Goal: Task Accomplishment & Management: Complete application form

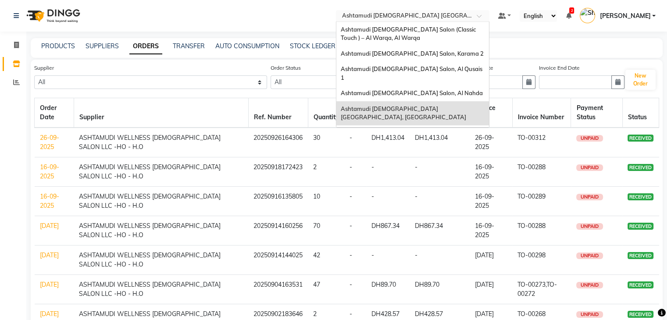
click at [468, 17] on input "text" at bounding box center [404, 16] width 127 height 9
click at [432, 90] on span "Ashtamudi [DEMOGRAPHIC_DATA] Salon, Al Nahda" at bounding box center [412, 93] width 142 height 7
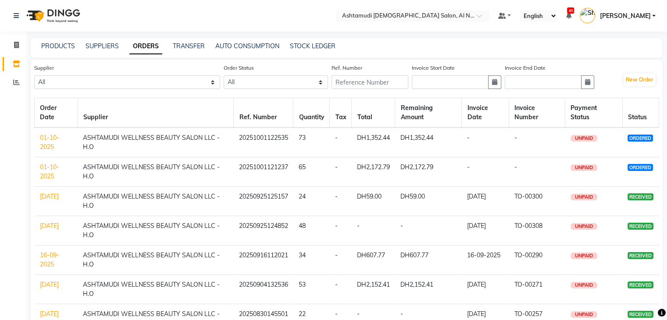
click at [50, 176] on link "01-10-2025" at bounding box center [49, 171] width 19 height 17
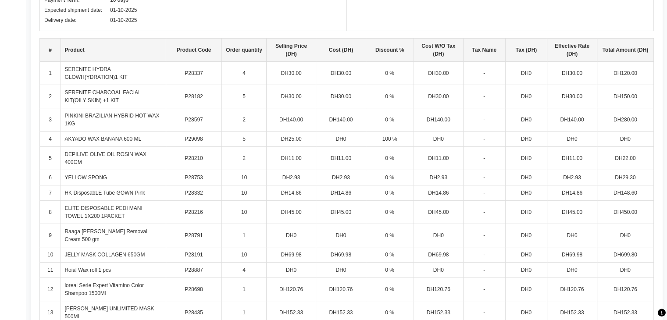
scroll to position [224, 0]
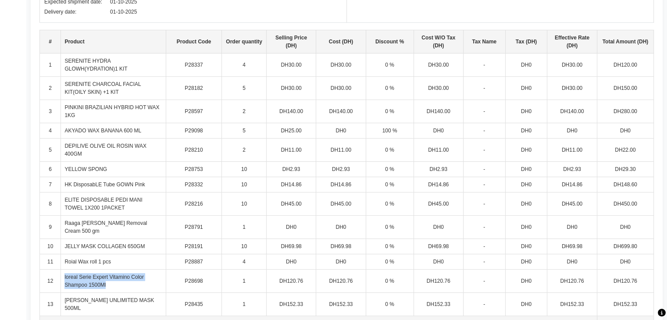
drag, startPoint x: 65, startPoint y: 276, endPoint x: 109, endPoint y: 283, distance: 44.8
click at [109, 283] on td "loreal Serie Expert Vitamino Color Shampoo 1500Ml" at bounding box center [113, 281] width 105 height 23
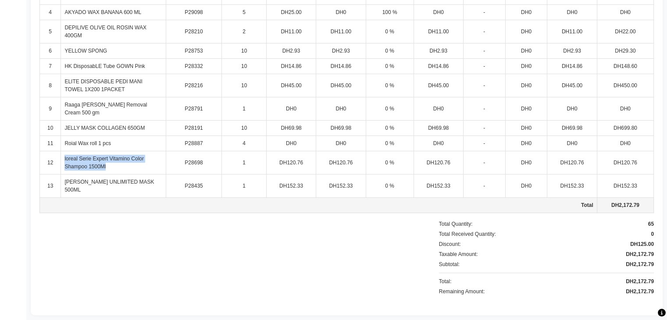
scroll to position [0, 0]
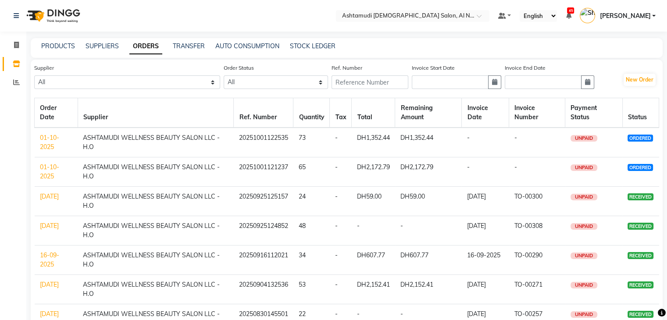
click at [48, 141] on link "01-10-2025" at bounding box center [49, 142] width 19 height 17
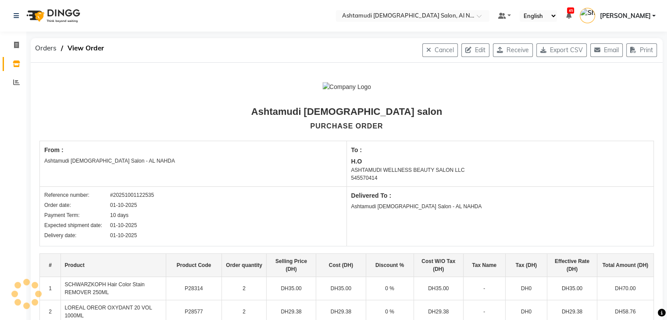
scroll to position [219, 0]
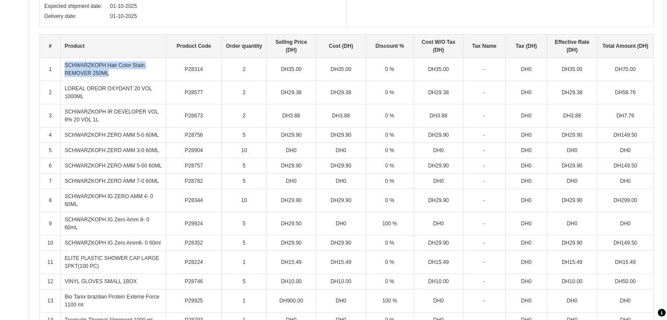
drag, startPoint x: 63, startPoint y: 62, endPoint x: 118, endPoint y: 75, distance: 55.8
click at [118, 75] on td "SCHWARZKOPH Hair Color Stain REMOVER 250ML" at bounding box center [113, 69] width 105 height 23
copy td "SCHWARZKOPH Hair Color Stain REMOVER 250ML"
drag, startPoint x: 63, startPoint y: 84, endPoint x: 85, endPoint y: 93, distance: 23.8
click at [85, 93] on td "LOREAL OREOR OXYDANT 20 VOL 1000ML" at bounding box center [113, 92] width 105 height 23
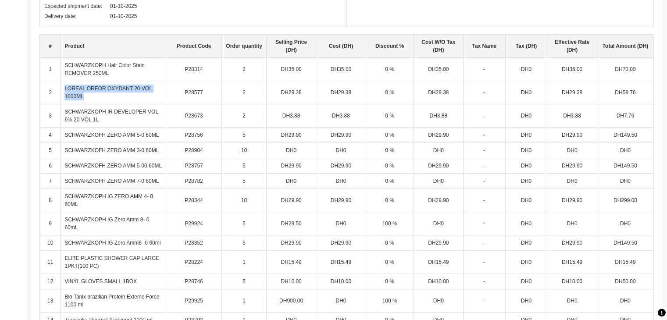
copy td "LOREAL OREOR OXYDANT 20 VOL 1000ML"
drag, startPoint x: 65, startPoint y: 106, endPoint x: 102, endPoint y: 118, distance: 39.4
click at [102, 118] on td "SCHWARZKOPH IR DEVELOPER VOL 6% 20 VOL 1L" at bounding box center [113, 115] width 105 height 23
copy td "SCHWARZKOPH IR DEVELOPER VOL 6% 20 VOL 1L"
drag, startPoint x: 63, startPoint y: 134, endPoint x: 160, endPoint y: 135, distance: 97.4
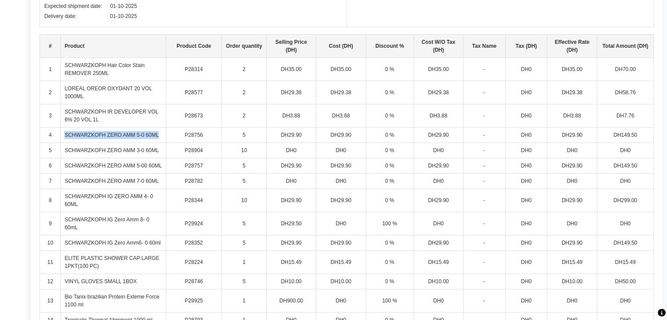
click at [160, 135] on td "SCHWARZKOFH ZERO AMM 5-0 60ML" at bounding box center [113, 135] width 105 height 15
copy td "SCHWARZKOFH ZERO AMM 5-0 60ML"
drag, startPoint x: 61, startPoint y: 162, endPoint x: 165, endPoint y: 160, distance: 104.0
click at [165, 160] on tr "6 SCHWARZKOFH ZERO AMM 5-00 60ML P28757 5 DH29.90 DH29.90 0 % DH29.90 - DH0 DH2…" at bounding box center [347, 165] width 614 height 15
copy td "SCHWARZKOFH ZERO AMM 5-00 60ML"
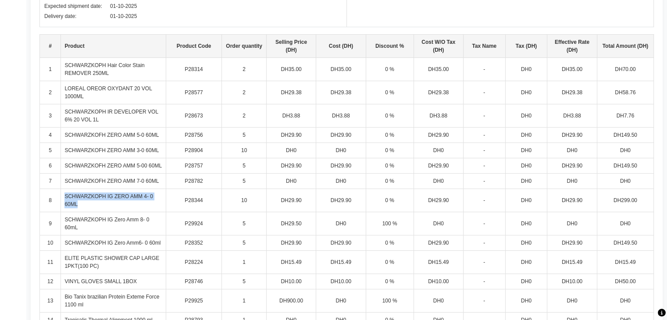
drag, startPoint x: 64, startPoint y: 197, endPoint x: 96, endPoint y: 205, distance: 33.4
click at [96, 205] on td "SCHWARZKOPH IG ZERO AMM 4- 0 60ML" at bounding box center [113, 200] width 105 height 23
copy td "SCHWARZKOPH IG ZERO AMM 4- 0 60ML"
drag, startPoint x: 64, startPoint y: 240, endPoint x: 161, endPoint y: 242, distance: 96.6
click at [161, 242] on td "SCHWARZKOPH IG Zero Amm6- 0 60ml" at bounding box center [113, 243] width 105 height 15
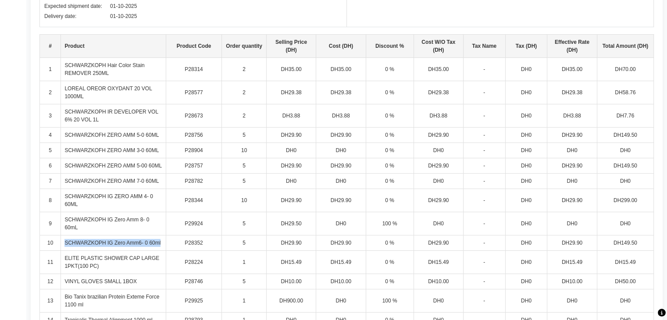
copy td "SCHWARZKOPH IG Zero Amm6- 0 60ml"
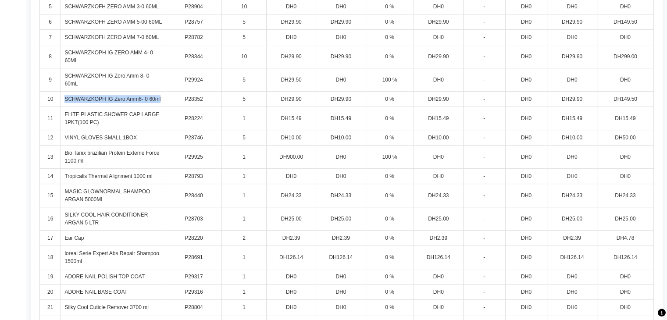
scroll to position [369, 0]
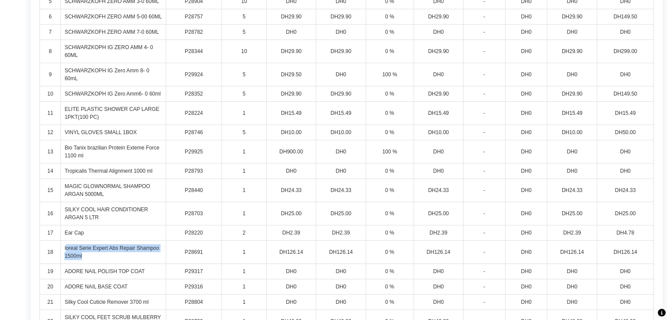
drag, startPoint x: 65, startPoint y: 247, endPoint x: 86, endPoint y: 257, distance: 23.2
click at [86, 257] on td "loreal Serie Expert Abs Repair Shampoo 1500ml" at bounding box center [113, 252] width 105 height 23
click at [101, 249] on td "loreal Serie Expert Abs Repair Shampoo 1500ml" at bounding box center [113, 252] width 105 height 23
drag, startPoint x: 63, startPoint y: 244, endPoint x: 91, endPoint y: 255, distance: 30.9
click at [91, 255] on td "loreal Serie Expert Abs Repair Shampoo 1500ml" at bounding box center [113, 252] width 105 height 23
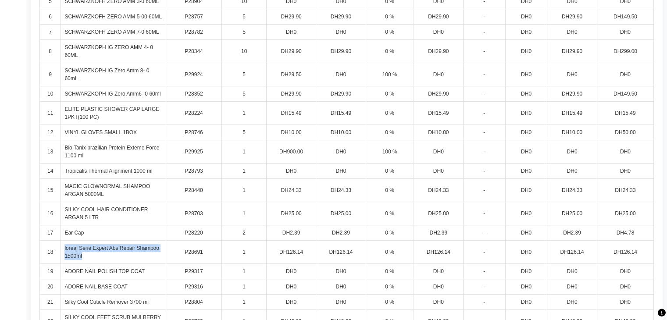
copy td "loreal Serie Expert Abs Repair Shampoo 1500ml"
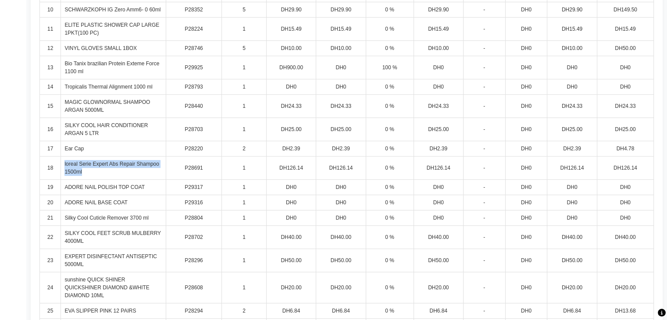
scroll to position [455, 0]
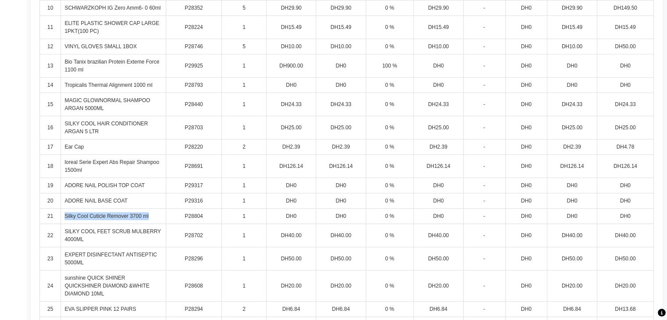
drag, startPoint x: 64, startPoint y: 211, endPoint x: 151, endPoint y: 217, distance: 87.6
click at [151, 217] on td "Silky Cool Cuticle Remover 3700 ml" at bounding box center [113, 216] width 105 height 15
copy td "Silky Cool Cuticle Remover 3700 ml"
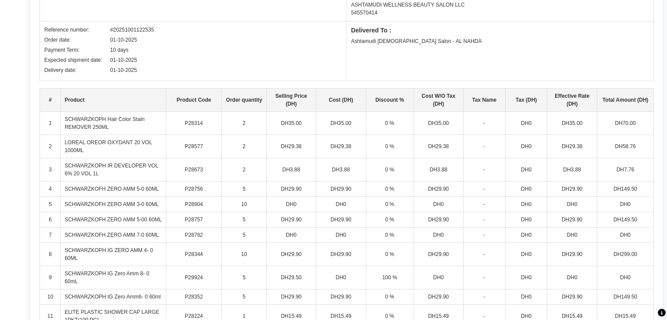
scroll to position [0, 0]
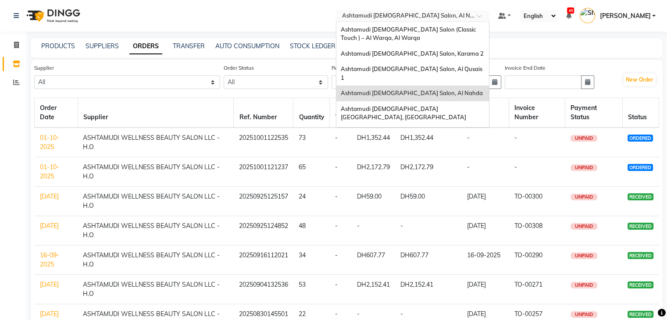
click at [444, 14] on input "text" at bounding box center [404, 16] width 127 height 9
click at [414, 105] on span "Ashtamudi [DEMOGRAPHIC_DATA] [GEOGRAPHIC_DATA], [GEOGRAPHIC_DATA]" at bounding box center [404, 113] width 126 height 16
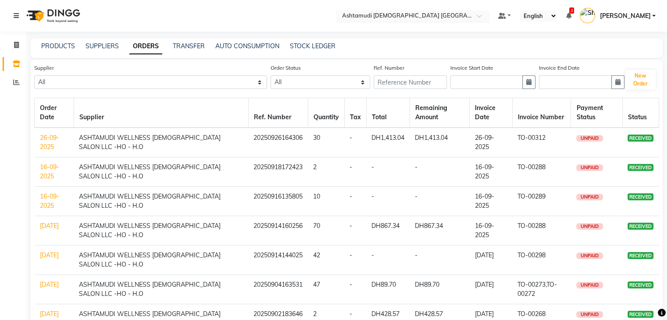
click at [424, 16] on input "text" at bounding box center [404, 16] width 127 height 9
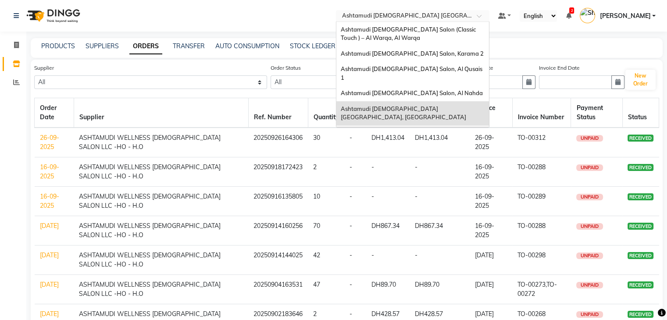
click at [393, 129] on span "Ashtamudi [DEMOGRAPHIC_DATA] Salon - Al Karama, [GEOGRAPHIC_DATA] -[GEOGRAPHIC_…" at bounding box center [404, 141] width 126 height 24
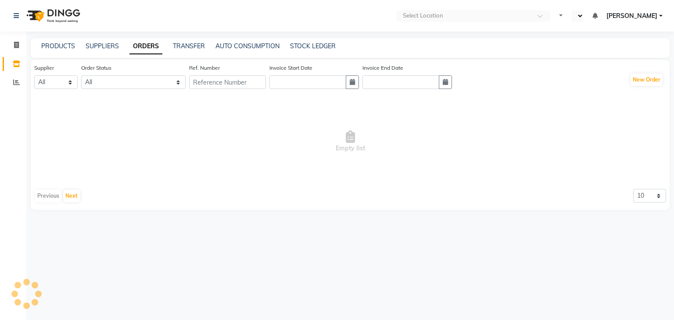
select select "en"
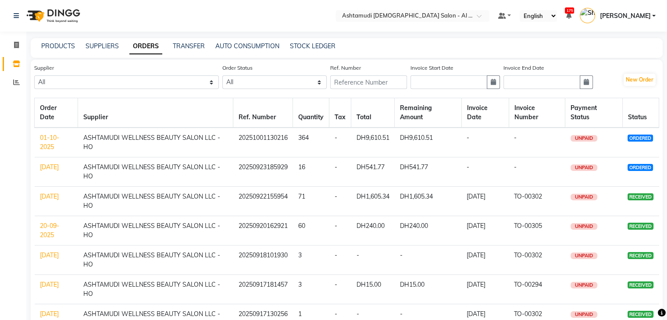
click at [47, 171] on link "[DATE]" at bounding box center [49, 167] width 19 height 8
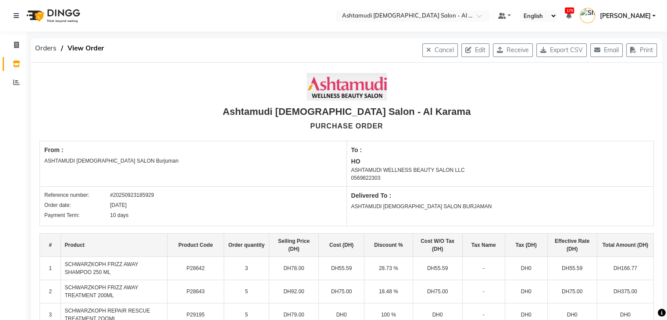
scroll to position [161, 0]
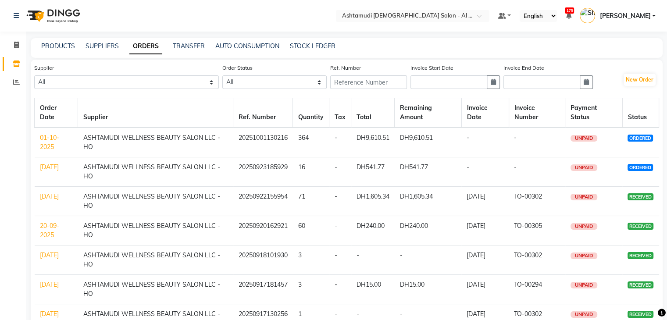
click at [53, 140] on link "01-10-2025" at bounding box center [49, 142] width 19 height 17
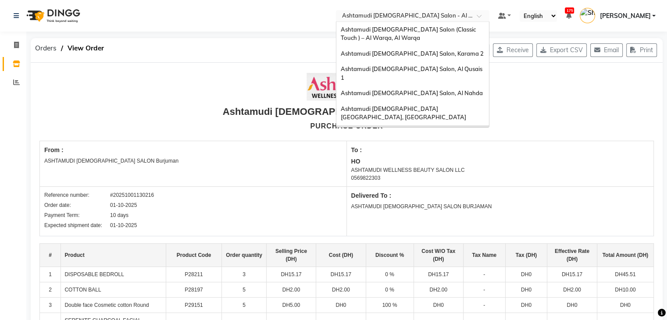
click at [468, 12] on input "text" at bounding box center [404, 16] width 127 height 9
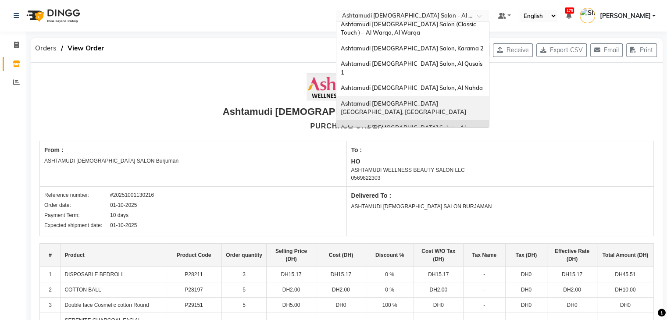
click at [454, 96] on div "Ashtamudi [DEMOGRAPHIC_DATA] [GEOGRAPHIC_DATA], [GEOGRAPHIC_DATA]" at bounding box center [413, 108] width 153 height 24
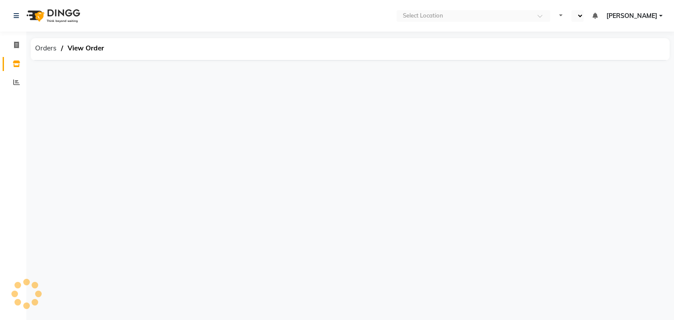
select select "en"
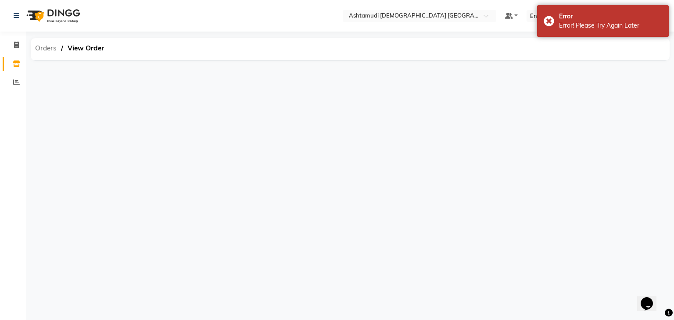
click at [44, 50] on span "Orders" at bounding box center [46, 48] width 30 height 16
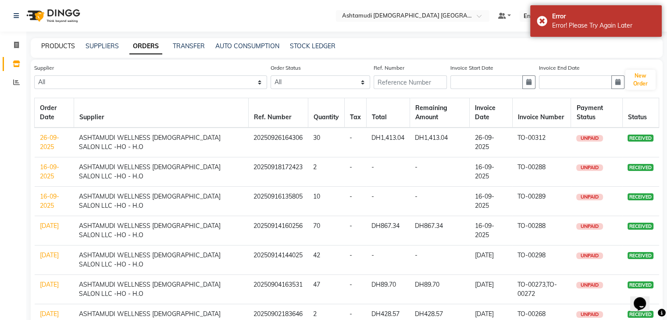
click at [53, 48] on link "PRODUCTS" at bounding box center [58, 46] width 34 height 8
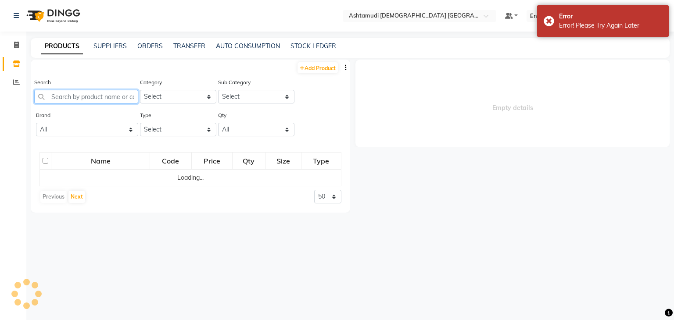
click at [90, 97] on input "text" at bounding box center [86, 97] width 104 height 14
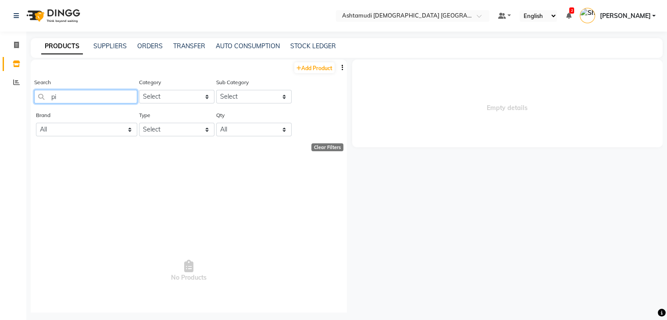
type input "p"
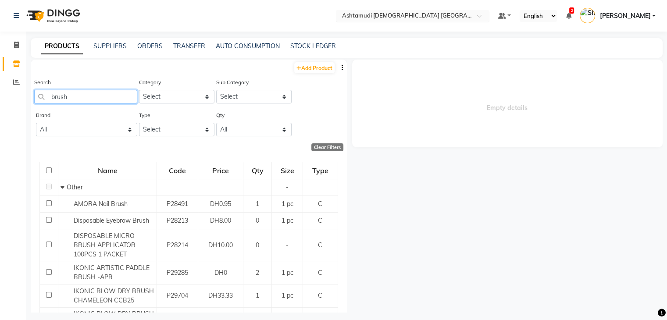
type input "brush"
click at [429, 11] on div "× Ashtamudi [DEMOGRAPHIC_DATA] [GEOGRAPHIC_DATA], [GEOGRAPHIC_DATA]" at bounding box center [408, 15] width 132 height 9
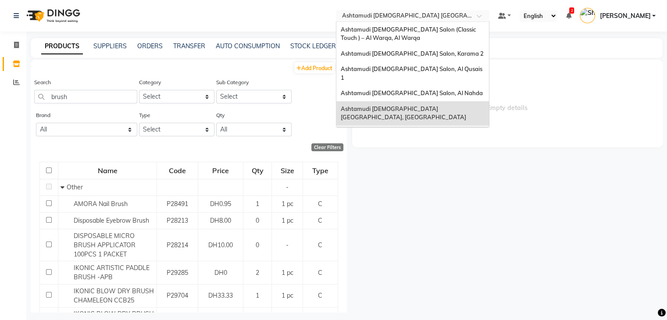
click at [437, 126] on div "Ashtamudi [DEMOGRAPHIC_DATA] Salon - Al Karama, [GEOGRAPHIC_DATA] -[GEOGRAPHIC_…" at bounding box center [413, 142] width 153 height 33
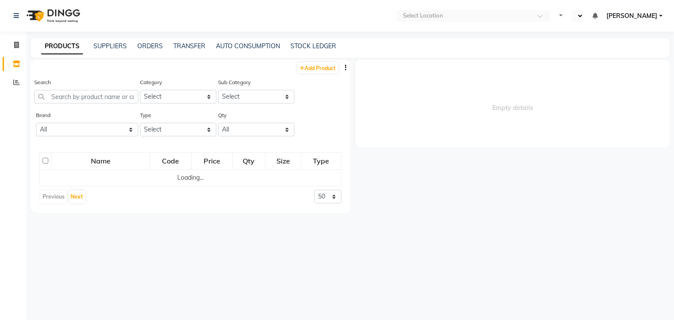
select select "en"
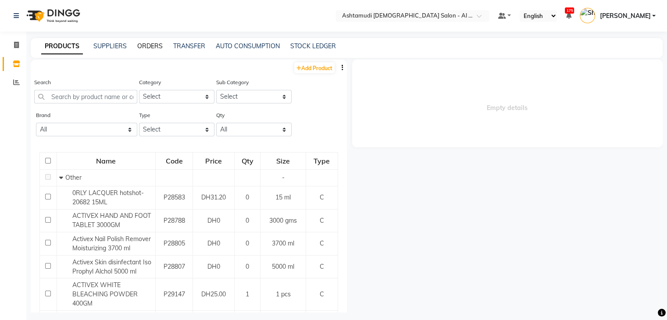
click at [147, 47] on link "ORDERS" at bounding box center [149, 46] width 25 height 8
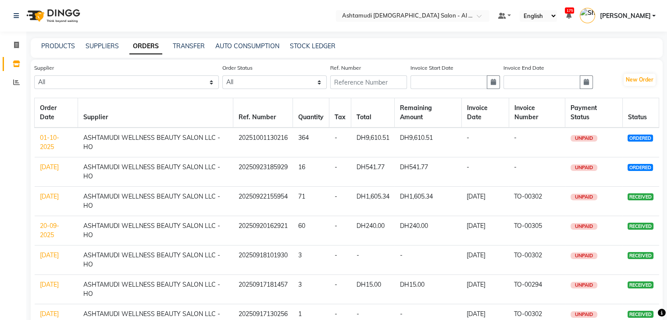
click at [45, 143] on link "01-10-2025" at bounding box center [49, 142] width 19 height 17
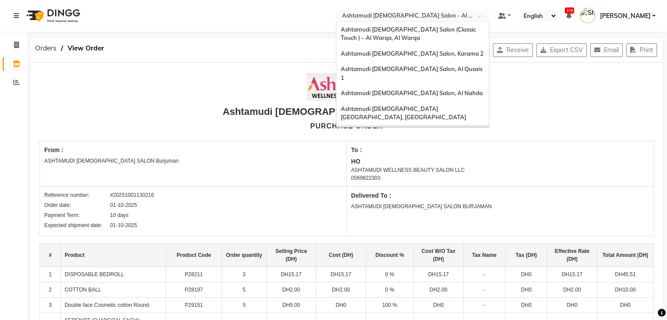
click at [428, 16] on input "text" at bounding box center [404, 16] width 127 height 9
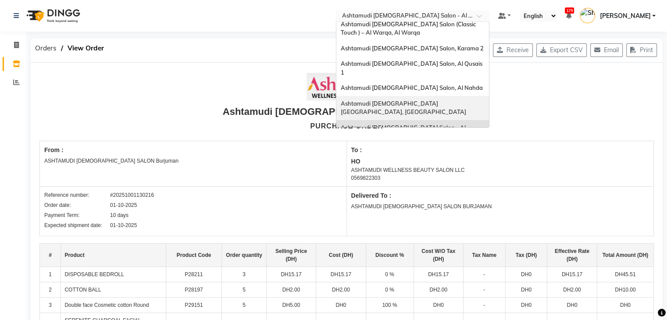
click at [401, 100] on span "Ashtamudi [DEMOGRAPHIC_DATA] [GEOGRAPHIC_DATA], [GEOGRAPHIC_DATA]" at bounding box center [404, 108] width 126 height 16
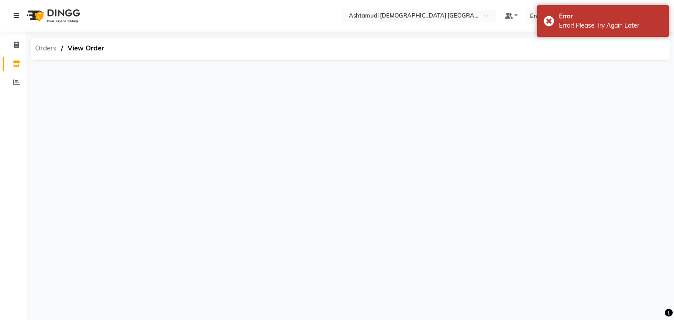
click at [52, 48] on span "Orders" at bounding box center [46, 48] width 30 height 16
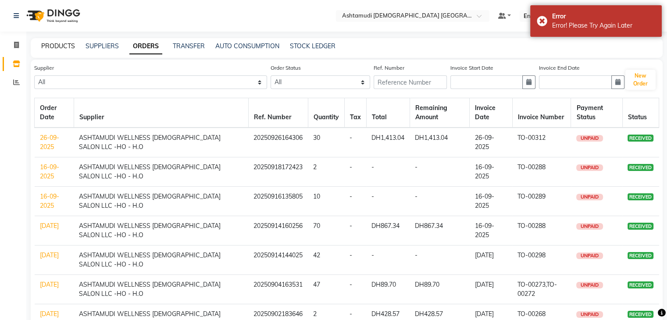
click at [54, 44] on link "PRODUCTS" at bounding box center [58, 46] width 34 height 8
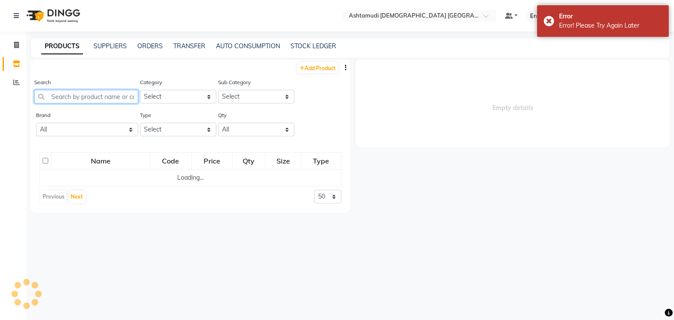
click at [68, 102] on input "text" at bounding box center [86, 97] width 104 height 14
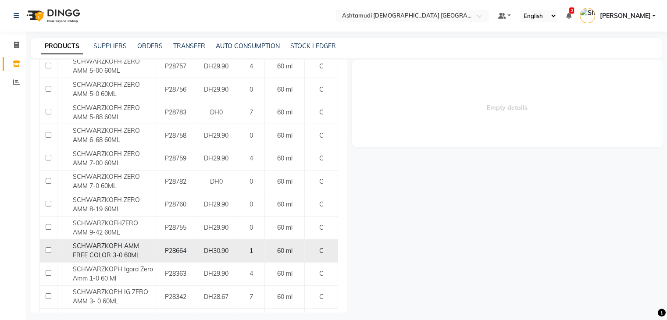
scroll to position [439, 0]
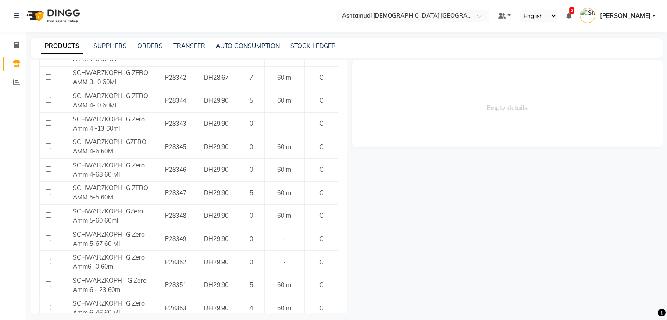
type input "AMM"
click at [147, 46] on link "ORDERS" at bounding box center [149, 46] width 25 height 8
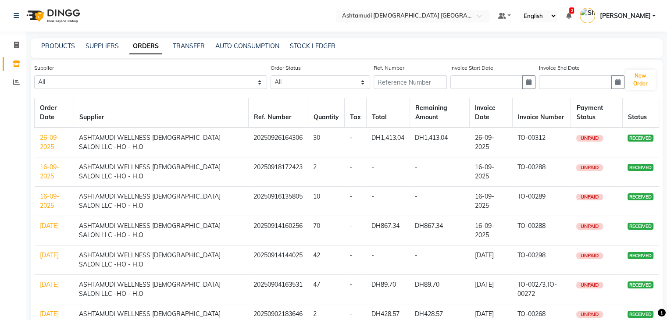
click at [416, 15] on input "text" at bounding box center [404, 16] width 127 height 9
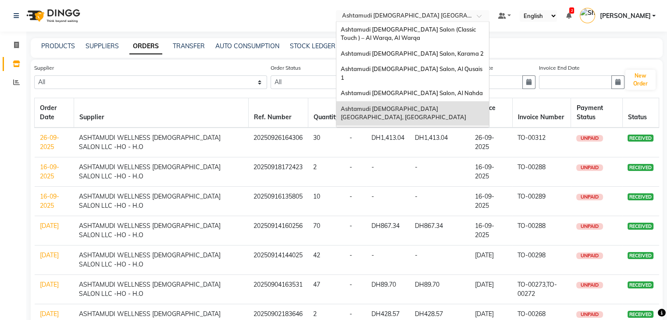
click at [406, 129] on span "Ashtamudi [DEMOGRAPHIC_DATA] Salon - Al Karama, [GEOGRAPHIC_DATA] -[GEOGRAPHIC_…" at bounding box center [404, 141] width 126 height 24
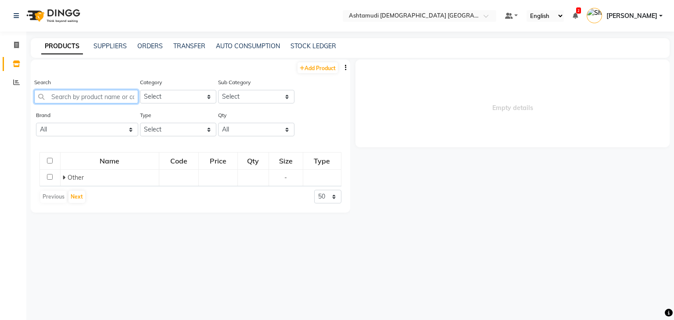
click at [97, 97] on input "text" at bounding box center [86, 97] width 104 height 14
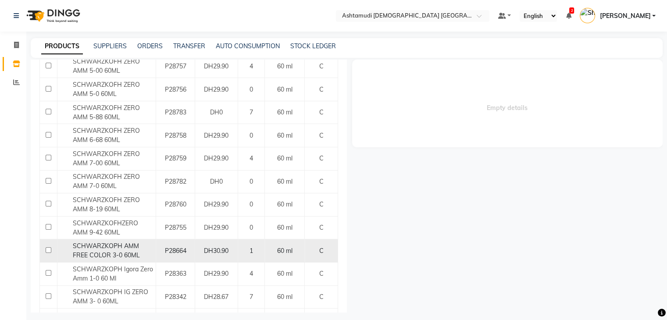
scroll to position [439, 0]
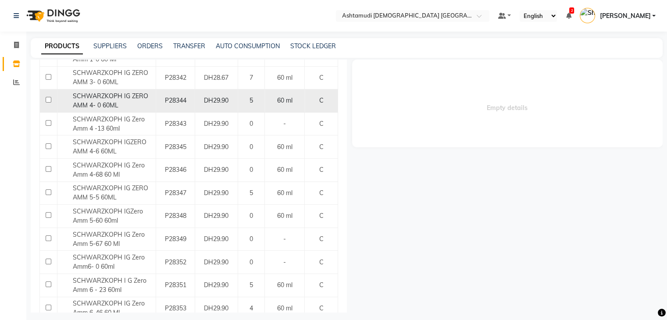
type input "AMM"
click at [97, 99] on span "SCHWARZKOPH IG ZERO AMM 4- 0 60ML" at bounding box center [110, 100] width 75 height 17
select select
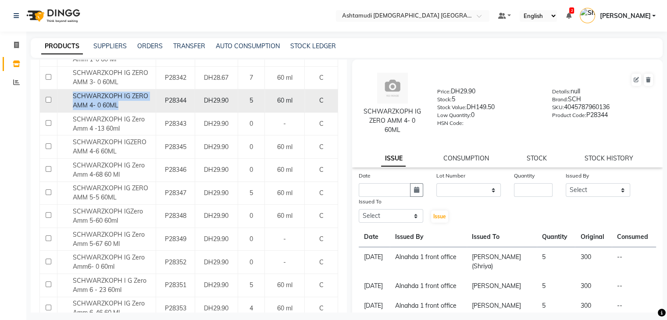
drag, startPoint x: 70, startPoint y: 95, endPoint x: 121, endPoint y: 106, distance: 52.1
click at [121, 106] on div "SCHWARZKOPH IG ZERO AMM 4- 0 60ML" at bounding box center [107, 101] width 94 height 18
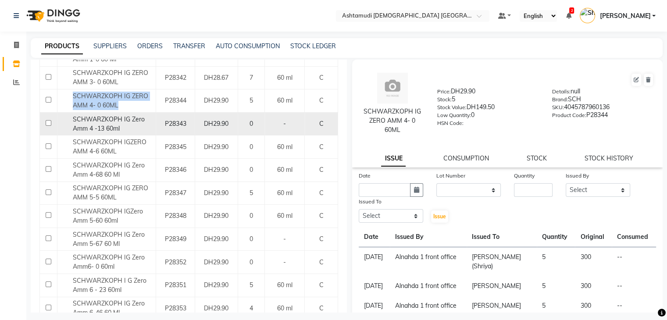
copy span "SCHWARZKOPH IG ZERO AMM 4- 0 60ML"
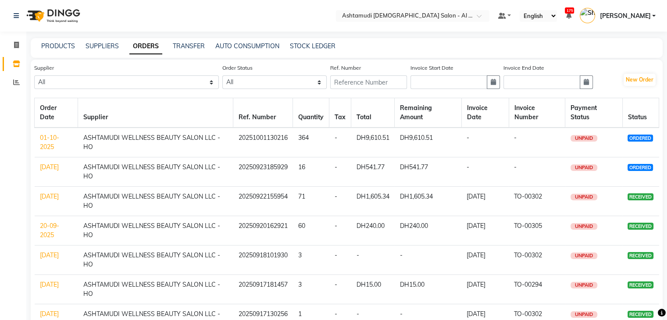
click at [50, 143] on td "01-10-2025" at bounding box center [56, 143] width 43 height 30
click at [53, 142] on td "01-10-2025" at bounding box center [56, 143] width 43 height 30
click at [43, 143] on td "01-10-2025" at bounding box center [56, 143] width 43 height 30
click at [46, 141] on link "01-10-2025" at bounding box center [49, 142] width 19 height 17
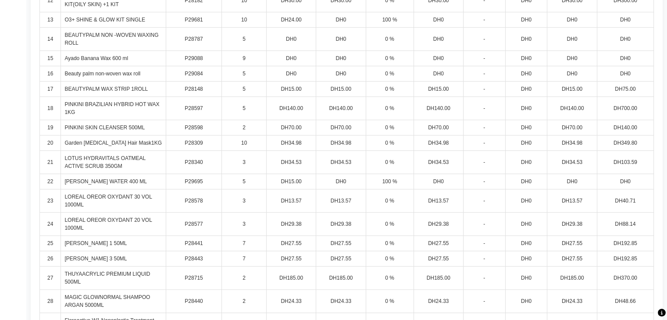
scroll to position [498, 0]
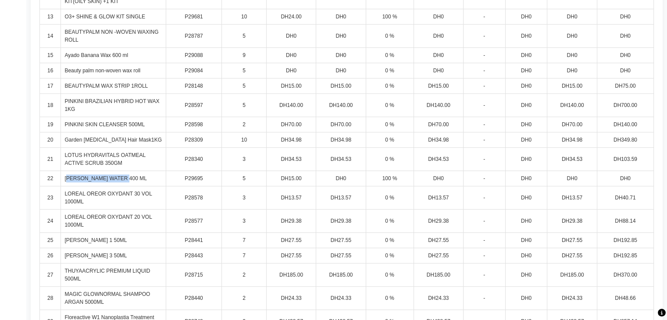
drag, startPoint x: 66, startPoint y: 179, endPoint x: 129, endPoint y: 179, distance: 62.8
click at [129, 179] on td "PEREJA ROSE WATER 400 ML" at bounding box center [113, 178] width 105 height 15
click at [136, 179] on td "PEREJA ROSE WATER 400 ML" at bounding box center [113, 178] width 105 height 15
drag, startPoint x: 63, startPoint y: 176, endPoint x: 157, endPoint y: 172, distance: 94.0
click at [157, 172] on td "PEREJA ROSE WATER 400 ML" at bounding box center [113, 178] width 105 height 15
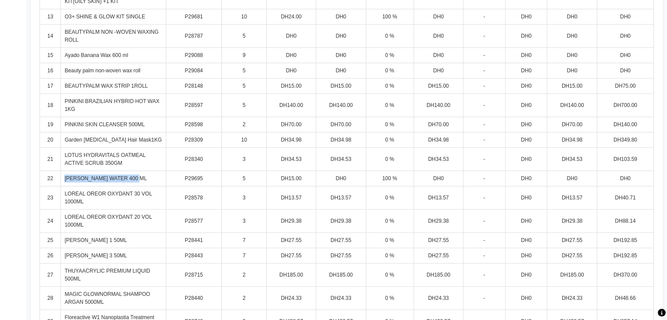
copy td "PEREJA ROSE WATER 400 ML"
drag, startPoint x: 65, startPoint y: 190, endPoint x: 84, endPoint y: 198, distance: 20.3
click at [84, 198] on td "LOREAL OREOR OXYDANT 30 VOL 1000ML" at bounding box center [113, 197] width 105 height 23
copy td "LOREAL OREOR OXYDANT 30 VOL 1000ML"
drag, startPoint x: 64, startPoint y: 214, endPoint x: 100, endPoint y: 224, distance: 37.4
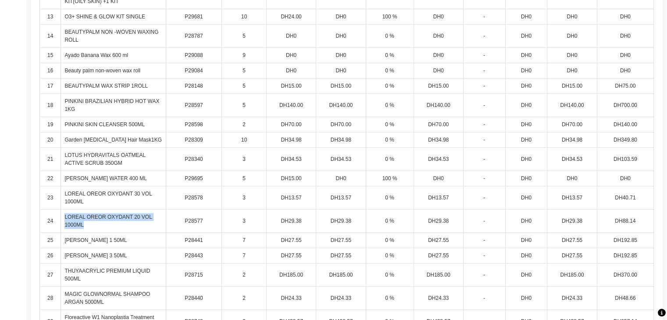
click at [100, 224] on td "LOREAL OREOR OXYDANT 20 VOL 1000ML" at bounding box center [113, 221] width 105 height 23
copy td "LOREAL OREOR OXYDANT 20 VOL 1000ML"
drag, startPoint x: 60, startPoint y: 239, endPoint x: 122, endPoint y: 233, distance: 61.7
click at [122, 233] on tr "25 LOREAL Majirel 1 50ML P28441 7 DH27.55 DH27.55 0 % DH27.55 - DH0 DH27.55 DH1…" at bounding box center [347, 240] width 614 height 15
copy tr "LOREAL Majirel 1 50ML"
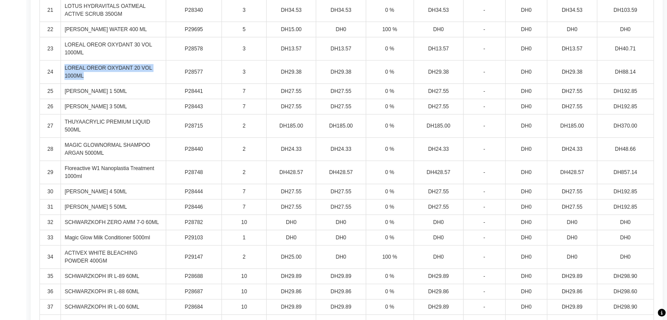
scroll to position [648, 0]
drag, startPoint x: 63, startPoint y: 108, endPoint x: 129, endPoint y: 104, distance: 66.3
click at [129, 104] on td "LOREAL Majirel 3 50ML" at bounding box center [113, 105] width 105 height 15
copy td "LOREAL Majirel 3 50ML"
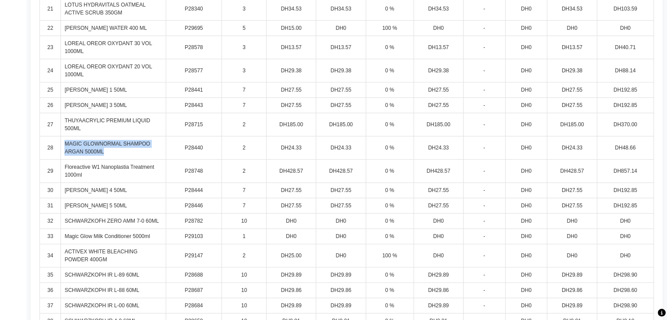
drag, startPoint x: 63, startPoint y: 141, endPoint x: 112, endPoint y: 151, distance: 50.3
click at [112, 151] on td "MAGIC GLOWNORMAL SHAMPOO ARGAN 5000ML" at bounding box center [113, 147] width 105 height 23
copy td "MAGIC GLOWNORMAL SHAMPOO ARGAN 5000ML"
drag, startPoint x: 61, startPoint y: 161, endPoint x: 88, endPoint y: 176, distance: 30.0
click at [88, 176] on td "Floreactive W1 Nanoplastia Treatment 1000ml" at bounding box center [113, 171] width 105 height 23
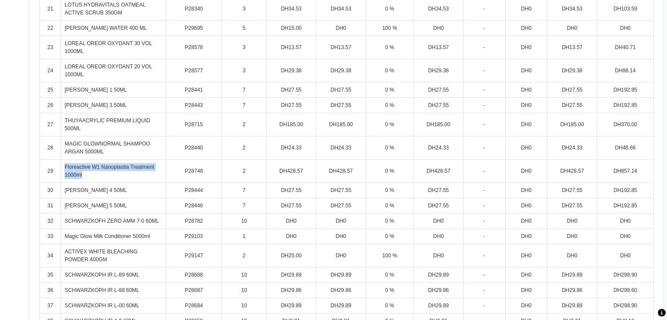
copy td "Floreactive W1 Nanoplastia Treatment 1000ml"
drag, startPoint x: 63, startPoint y: 187, endPoint x: 128, endPoint y: 188, distance: 64.9
click at [128, 188] on td "LOREAL MAJIREL 4 50ML" at bounding box center [113, 190] width 105 height 15
copy td "LOREAL MAJIREL 4 50ML"
drag, startPoint x: 64, startPoint y: 202, endPoint x: 132, endPoint y: 202, distance: 68.0
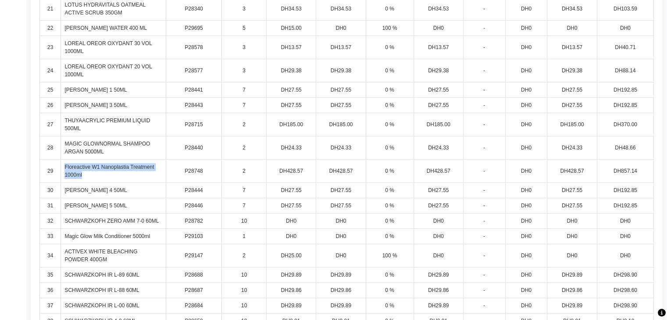
click at [132, 202] on td "LOREAL Majirel 5 50ML" at bounding box center [113, 205] width 105 height 15
copy td "LOREAL Majirel 5 50ML"
drag, startPoint x: 63, startPoint y: 220, endPoint x: 76, endPoint y: 220, distance: 13.2
click at [76, 220] on td "SCHWARZKOFH ZERO AMM 7-0 60ML" at bounding box center [113, 221] width 105 height 15
click at [77, 236] on td "Magic Glow Milk Conditioner 5000ml" at bounding box center [113, 236] width 105 height 15
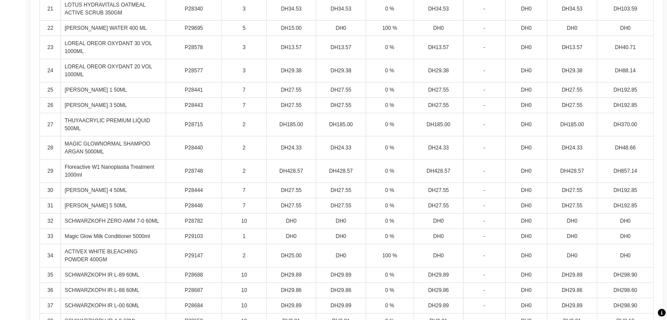
click at [113, 244] on td "ACTIVEX WHITE BLEACHING POWDER 400GM" at bounding box center [113, 255] width 105 height 23
drag, startPoint x: 64, startPoint y: 245, endPoint x: 113, endPoint y: 262, distance: 52.0
click at [113, 262] on td "ACTIVEX WHITE BLEACHING POWDER 400GM" at bounding box center [113, 255] width 105 height 23
copy td "ACTIVEX WHITE BLEACHING POWDER 400GM"
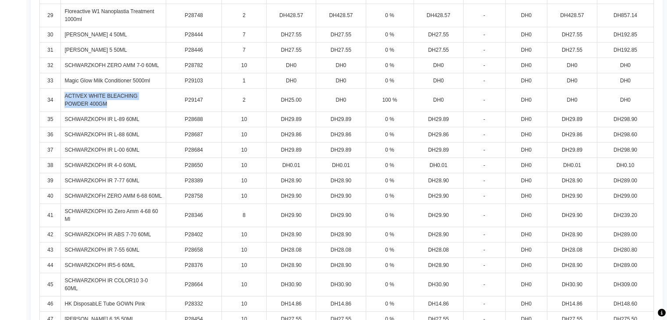
scroll to position [808, 0]
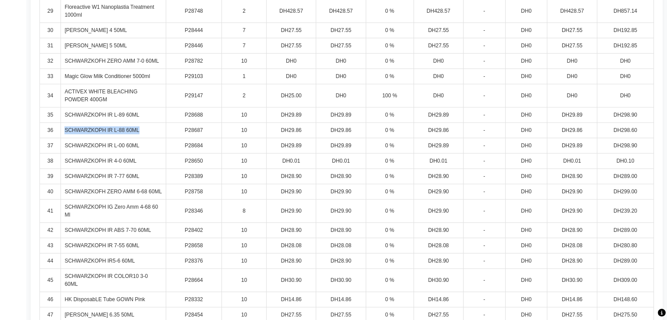
drag, startPoint x: 61, startPoint y: 126, endPoint x: 143, endPoint y: 123, distance: 81.7
click at [143, 123] on td "SCHWARZKOPH IR L-88 60ML" at bounding box center [113, 130] width 105 height 15
drag, startPoint x: 71, startPoint y: 145, endPoint x: 142, endPoint y: 148, distance: 71.6
click at [142, 148] on td "SCHWARZKOPH IR L-00 60ML" at bounding box center [113, 145] width 105 height 15
drag, startPoint x: 65, startPoint y: 159, endPoint x: 142, endPoint y: 154, distance: 77.8
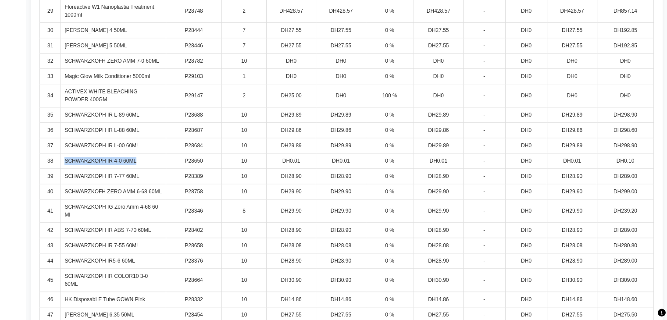
click at [142, 154] on td "SCHWARZKOPH IR 4-0 60ML" at bounding box center [113, 161] width 105 height 15
drag, startPoint x: 65, startPoint y: 191, endPoint x: 163, endPoint y: 192, distance: 98.3
click at [163, 192] on td "SCHWARZKOFH ZERO AMM 6-68 60ML" at bounding box center [113, 191] width 105 height 15
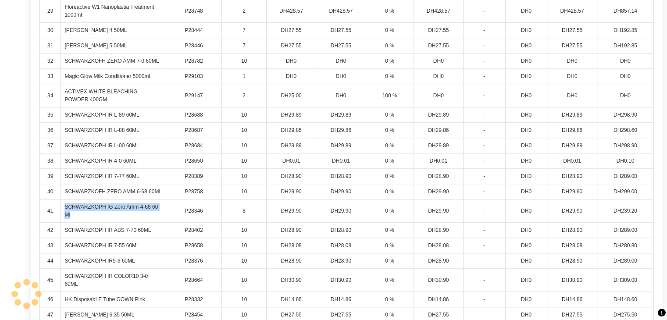
drag, startPoint x: 63, startPoint y: 204, endPoint x: 75, endPoint y: 211, distance: 13.4
click at [75, 211] on td "SCHWARZKOPH IG Zero Amm 4-68 60 Ml" at bounding box center [113, 211] width 105 height 23
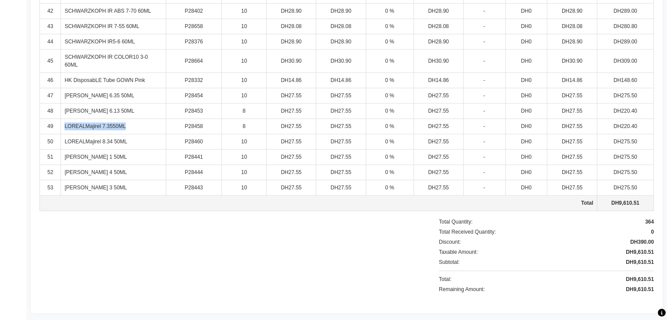
drag, startPoint x: 62, startPoint y: 123, endPoint x: 139, endPoint y: 120, distance: 76.9
click at [139, 120] on td "LOREALMajirel 7.3550ML" at bounding box center [113, 126] width 105 height 15
drag, startPoint x: 61, startPoint y: 137, endPoint x: 131, endPoint y: 142, distance: 69.9
click at [131, 142] on td "LOREALMajirel 8.34 50ML" at bounding box center [113, 141] width 105 height 15
click at [79, 218] on div at bounding box center [223, 257] width 369 height 78
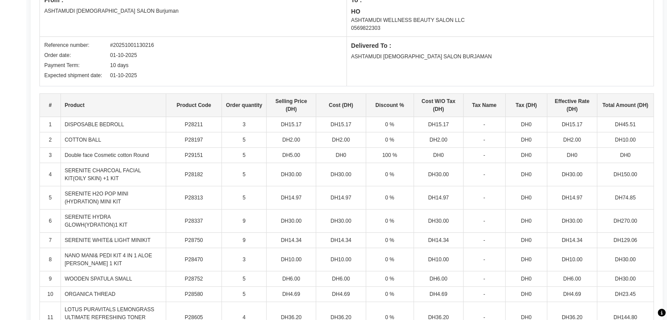
scroll to position [0, 0]
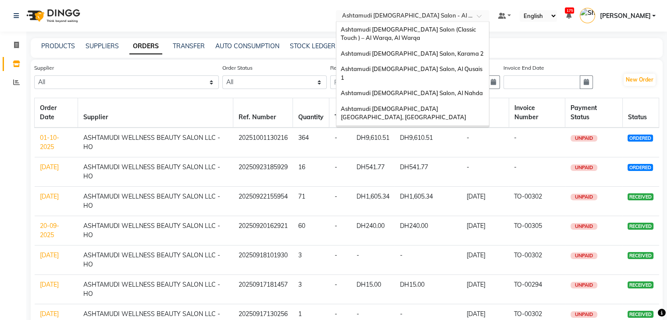
click at [398, 18] on input "text" at bounding box center [404, 16] width 127 height 9
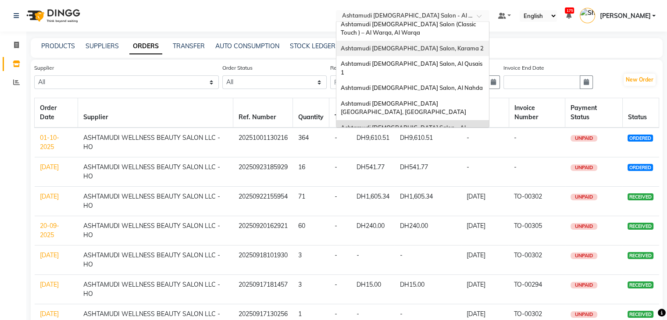
click at [382, 44] on div "Ashtamudi Ladies Salon, Karama 2" at bounding box center [413, 49] width 153 height 16
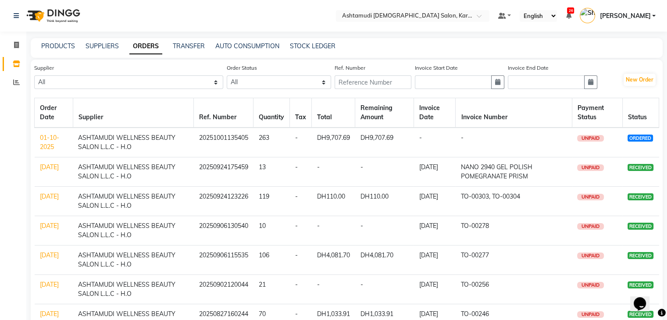
click at [45, 139] on link "01-10-2025" at bounding box center [49, 142] width 19 height 17
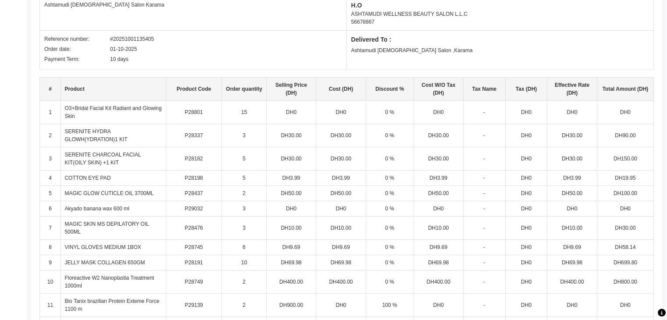
scroll to position [170, 0]
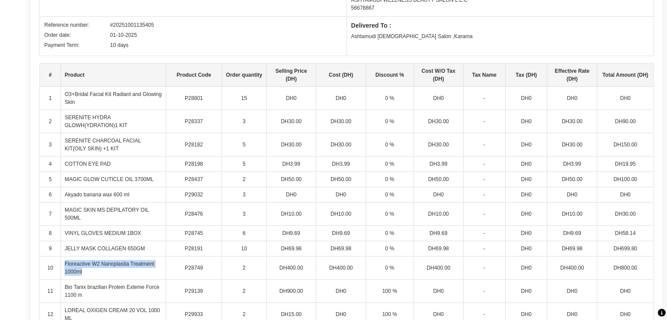
drag, startPoint x: 63, startPoint y: 260, endPoint x: 86, endPoint y: 273, distance: 26.3
click at [86, 273] on td "Floreactive W2 Nanoplastia Treatment 1000ml" at bounding box center [113, 268] width 105 height 23
copy td "Floreactive W2 Nanoplastia Treatment 1000ml"
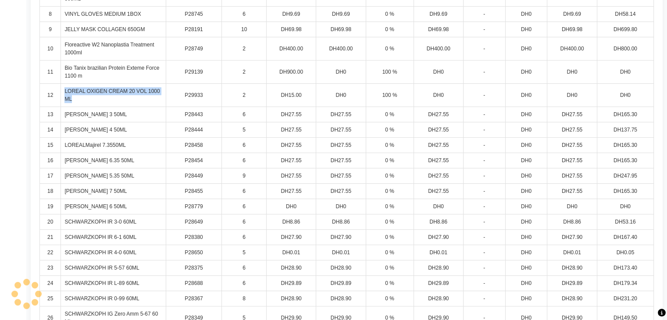
drag, startPoint x: 63, startPoint y: 89, endPoint x: 78, endPoint y: 97, distance: 17.3
click at [78, 97] on td "LOREAL OXIGEN CREAM 20 VOL 1000 ML" at bounding box center [113, 95] width 105 height 23
copy td "LOREAL OXIGEN CREAM 20 VOL 1000 ML"
drag, startPoint x: 63, startPoint y: 115, endPoint x: 129, endPoint y: 115, distance: 65.8
click at [129, 115] on td "LOREAL Majirel 3 50ML" at bounding box center [113, 114] width 105 height 15
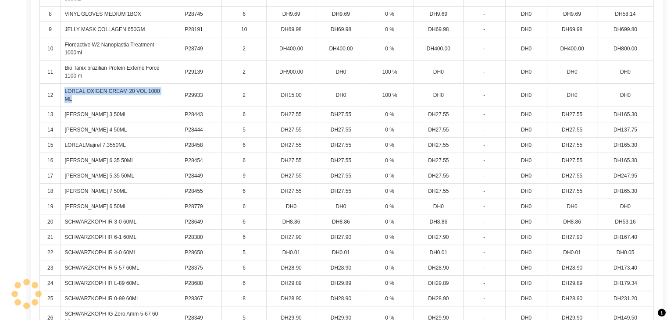
copy td "LOREAL Majirel 3 50ML"
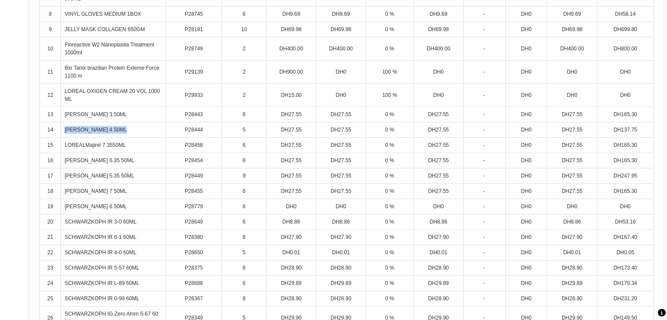
drag, startPoint x: 62, startPoint y: 128, endPoint x: 125, endPoint y: 122, distance: 62.6
click at [125, 122] on td "LOREAL MAJIREL 4 50ML" at bounding box center [113, 129] width 105 height 15
copy td "LOREAL MAJIREL 4 50M"
drag, startPoint x: 61, startPoint y: 159, endPoint x: 141, endPoint y: 158, distance: 80.3
click at [141, 158] on td "LOREAL Majirel 6.35 50ML" at bounding box center [113, 160] width 105 height 15
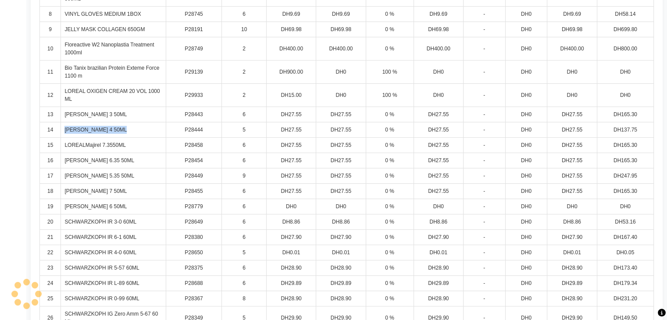
copy td "LOREAL Majirel 6.35 50ML"
drag, startPoint x: 61, startPoint y: 189, endPoint x: 124, endPoint y: 192, distance: 63.2
click at [124, 192] on td "LOREAL Majirel 7 50ML" at bounding box center [113, 191] width 105 height 15
copy td "LOREAL Majirel 7 50ML"
drag, startPoint x: 61, startPoint y: 251, endPoint x: 151, endPoint y: 247, distance: 90.5
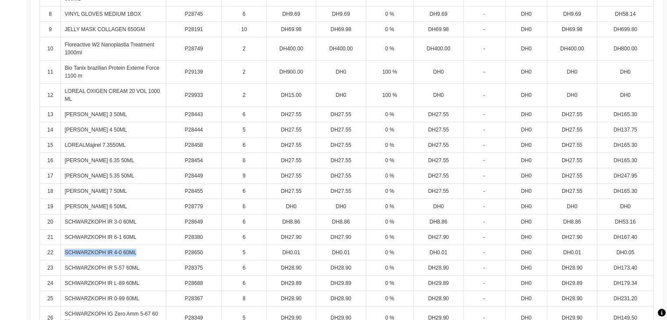
click at [151, 247] on td "SCHWARZKOPH IR 4-0 60ML" at bounding box center [113, 252] width 105 height 15
copy td "SCHWARZKOPH IR 4-0 60ML"
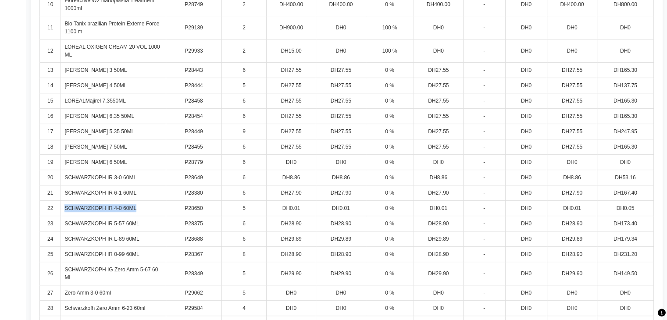
scroll to position [435, 0]
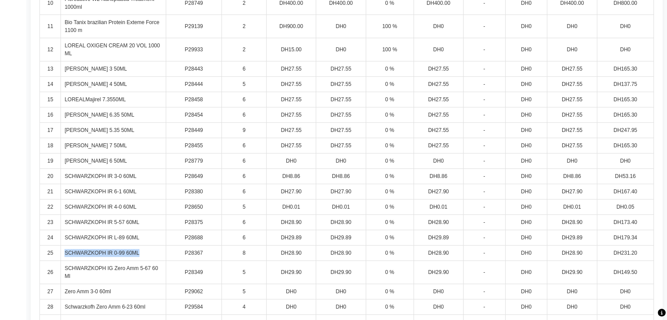
drag, startPoint x: 61, startPoint y: 248, endPoint x: 151, endPoint y: 250, distance: 89.5
click at [151, 250] on td "SCHWARZKOPH IR 0-99 60ML" at bounding box center [113, 253] width 105 height 15
copy td "SCHWARZKOPH IR 0-99 60ML"
drag, startPoint x: 63, startPoint y: 218, endPoint x: 143, endPoint y: 213, distance: 79.6
click at [143, 215] on td "SCHWARZKOPH IR 5-57 60ML" at bounding box center [113, 222] width 105 height 15
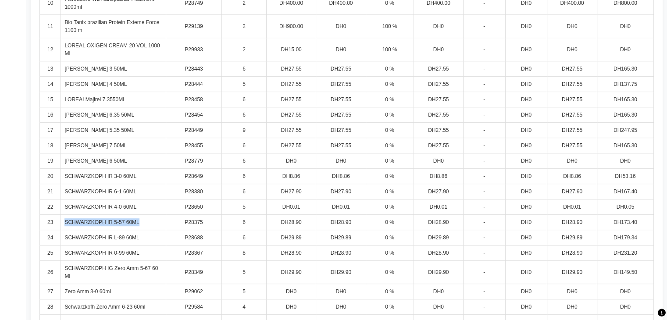
copy td "SCHWARZKOPH IR 5-57 60ML"
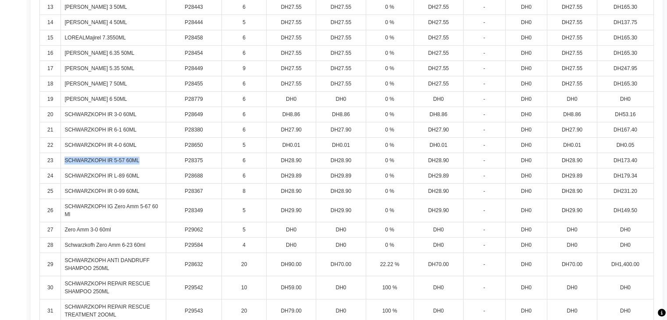
scroll to position [494, 0]
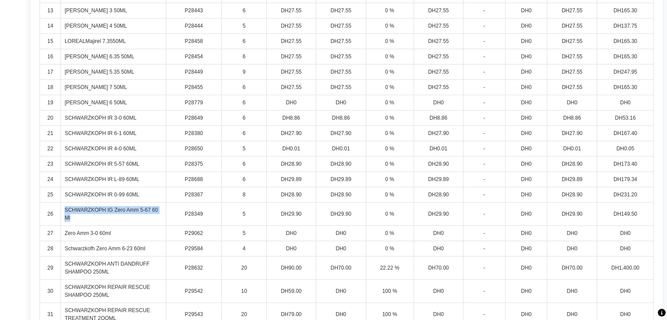
drag, startPoint x: 60, startPoint y: 208, endPoint x: 85, endPoint y: 217, distance: 26.7
click at [85, 217] on tr "26 SCHWARZKOPH IG Zero Amm 5-67 60 Ml P28349 5 DH29.90 DH29.90 0 % DH29.90 - DH…" at bounding box center [347, 214] width 614 height 23
copy tr "SCHWARZKOPH IG Zero Amm 5-67 60 Ml"
drag, startPoint x: 65, startPoint y: 42, endPoint x: 137, endPoint y: 44, distance: 72.0
click at [137, 44] on td "LOREALMajirel 7.3550ML" at bounding box center [113, 41] width 105 height 15
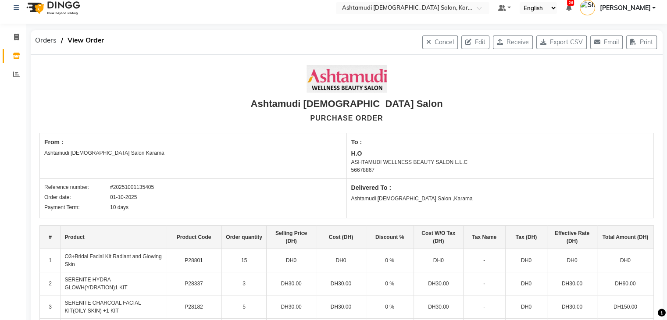
scroll to position [0, 0]
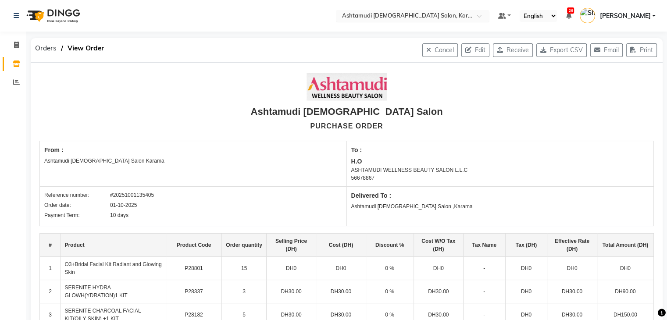
click at [413, 15] on input "text" at bounding box center [404, 16] width 127 height 9
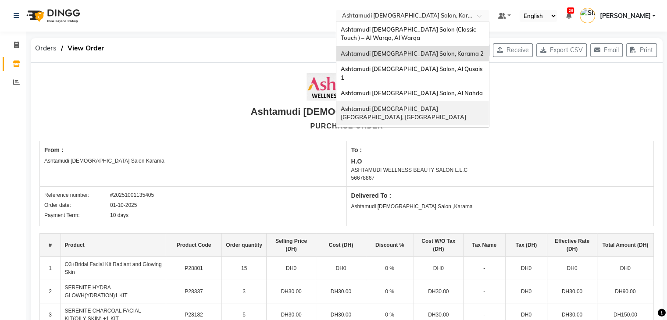
click at [402, 105] on span "Ashtamudi [DEMOGRAPHIC_DATA] [GEOGRAPHIC_DATA], [GEOGRAPHIC_DATA]" at bounding box center [404, 113] width 126 height 16
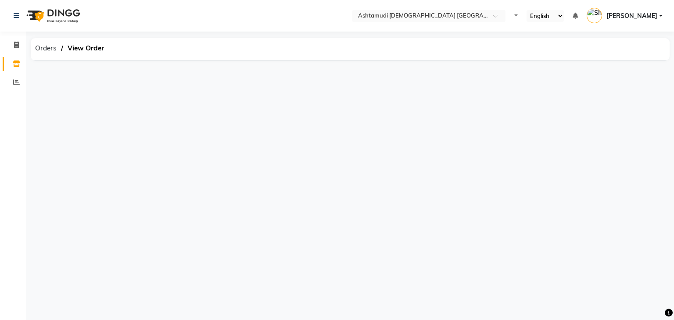
select select "en"
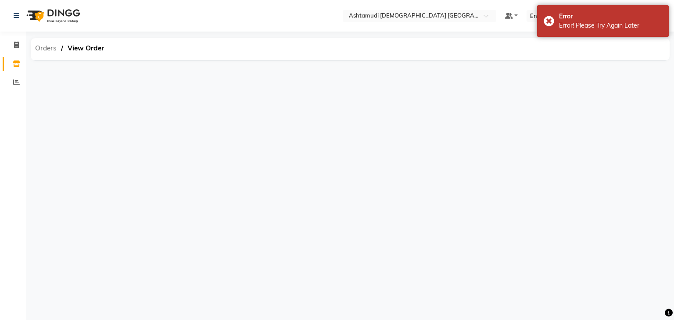
click at [50, 43] on span "Orders" at bounding box center [46, 48] width 30 height 16
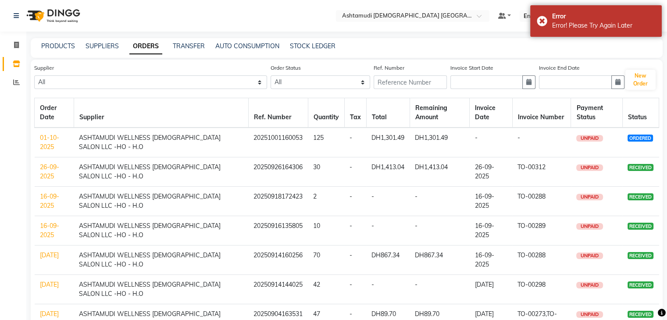
click at [54, 140] on link "01-10-2025" at bounding box center [49, 142] width 19 height 17
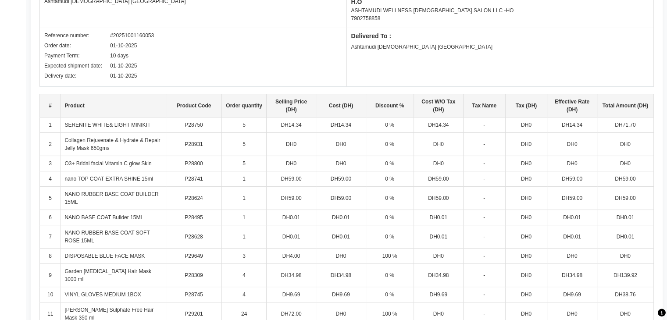
scroll to position [719, 0]
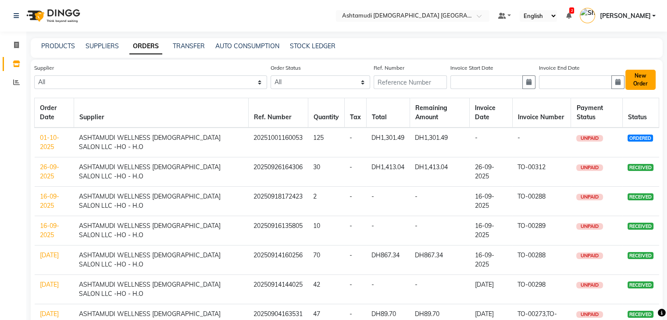
click at [635, 79] on button "New Order" at bounding box center [641, 80] width 30 height 20
select select "true"
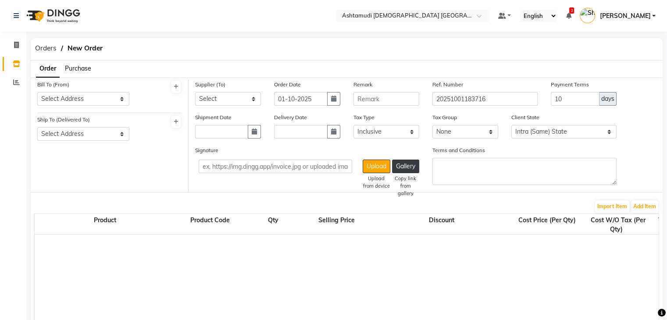
click at [83, 65] on span "Purchase" at bounding box center [78, 69] width 26 height 8
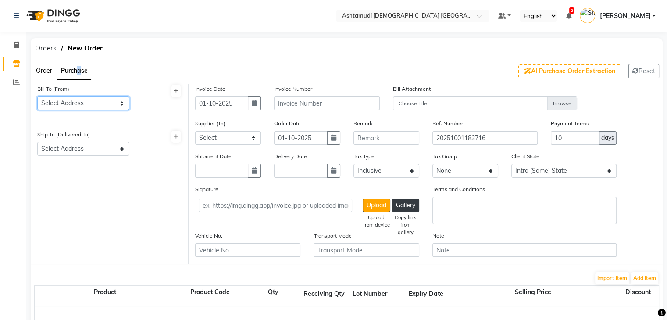
drag, startPoint x: 102, startPoint y: 100, endPoint x: 105, endPoint y: 108, distance: 9.2
click at [102, 100] on select "Select Address nil Ashtamudi [DEMOGRAPHIC_DATA] [GEOGRAPHIC_DATA]" at bounding box center [83, 104] width 92 height 14
select select "1544"
click at [37, 97] on select "Select Address nil Ashtamudi [DEMOGRAPHIC_DATA] [GEOGRAPHIC_DATA]" at bounding box center [83, 104] width 92 height 14
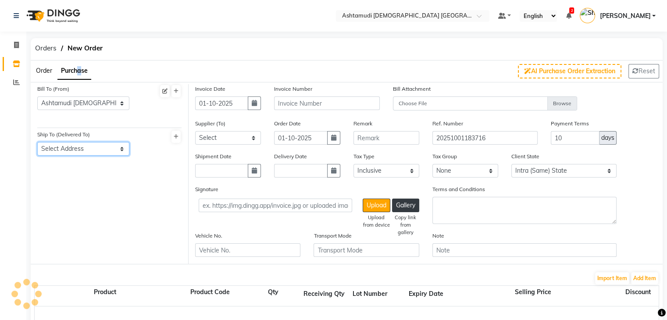
click at [111, 146] on select "Select Address Ashtamudi [DEMOGRAPHIC_DATA] [GEOGRAPHIC_DATA] nil" at bounding box center [83, 149] width 92 height 14
select select "1545"
click at [37, 143] on select "Select Address Ashtamudi [DEMOGRAPHIC_DATA] [GEOGRAPHIC_DATA] nil" at bounding box center [83, 149] width 92 height 14
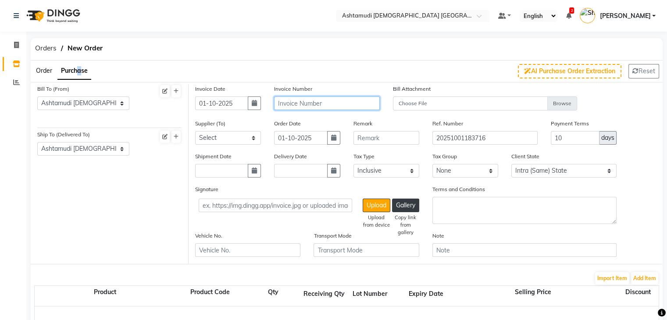
click at [298, 109] on input "text" at bounding box center [326, 104] width 105 height 14
paste input "TO-00319"
type input "TO-00319"
click at [242, 139] on select "Select ASHTAMUDI WELLNESS LADIES SALON LLC -HO - H.O" at bounding box center [228, 138] width 66 height 14
select select "5169"
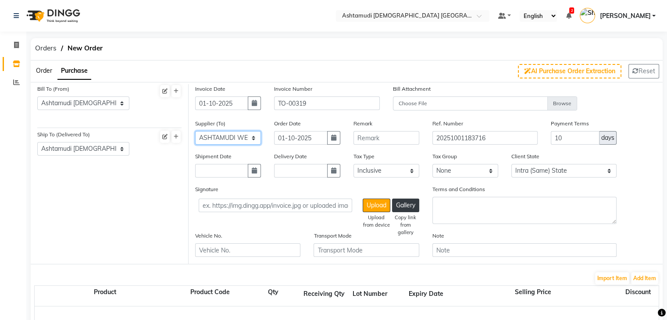
click at [195, 132] on select "Select ASHTAMUDI WELLNESS LADIES SALON LLC -HO - H.O" at bounding box center [228, 138] width 66 height 14
click at [254, 173] on icon "button" at bounding box center [254, 171] width 5 height 6
select select "10"
select select "2025"
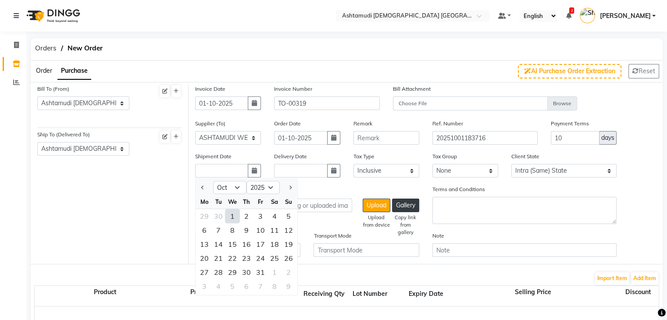
click at [233, 216] on div "1" at bounding box center [233, 216] width 14 height 14
type input "01-10-2025"
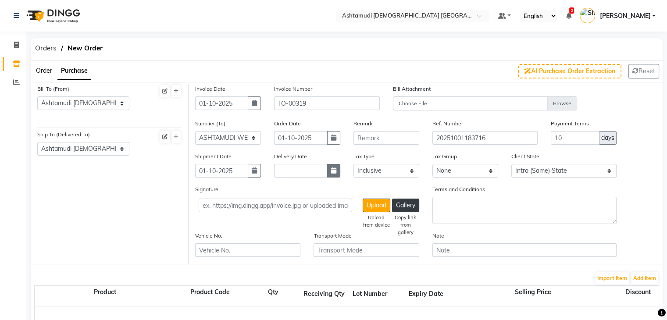
click at [337, 173] on button "button" at bounding box center [333, 171] width 13 height 14
select select "10"
select select "2025"
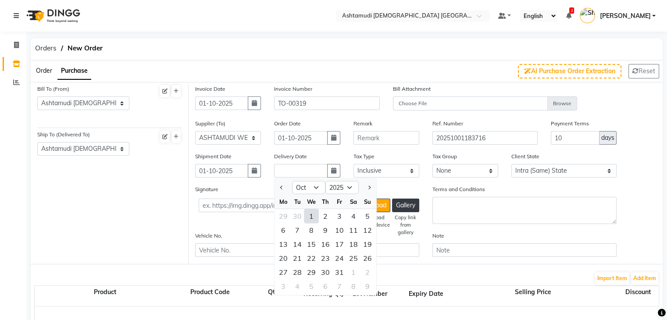
click at [311, 220] on div "1" at bounding box center [312, 216] width 14 height 14
type input "01-10-2025"
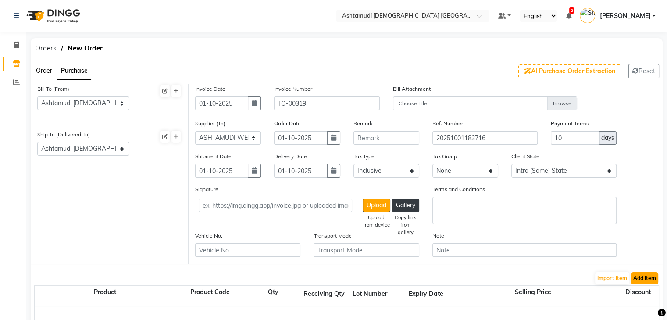
click at [646, 280] on button "Add Item" at bounding box center [644, 279] width 27 height 12
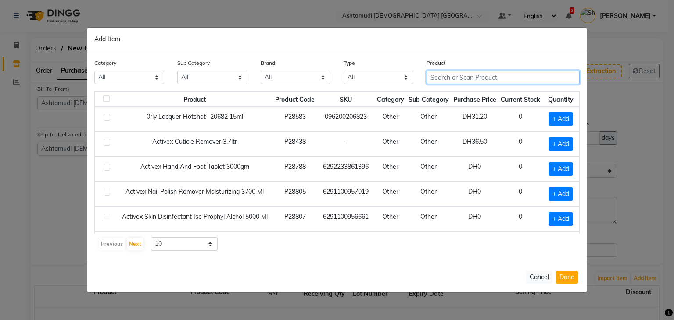
click at [449, 76] on input "text" at bounding box center [503, 78] width 153 height 14
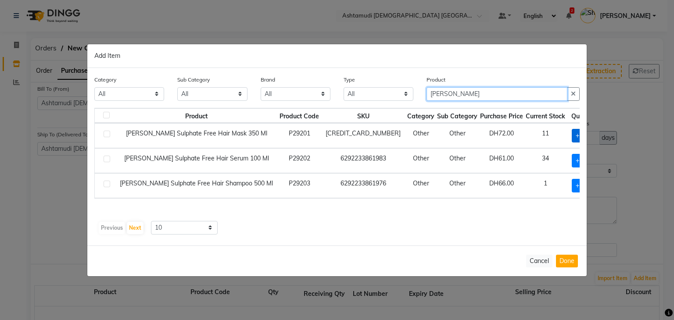
type input "paul"
click at [572, 133] on span "+ Add" at bounding box center [584, 136] width 25 height 14
checkbox input "true"
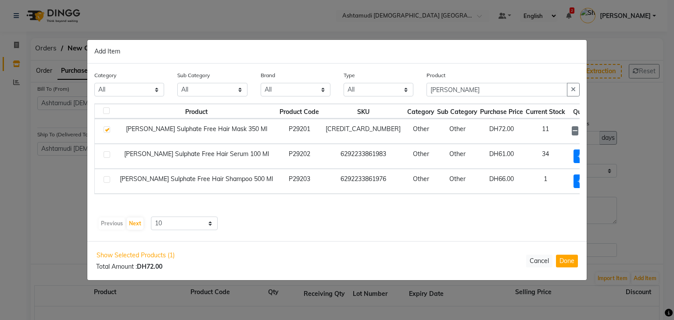
click at [594, 131] on icon at bounding box center [597, 131] width 6 height 6
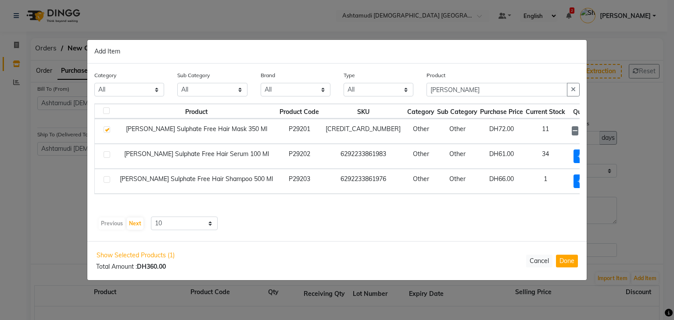
click at [594, 131] on icon at bounding box center [597, 131] width 6 height 6
click at [594, 131] on icon at bounding box center [597, 132] width 6 height 6
click at [594, 132] on icon at bounding box center [597, 132] width 6 height 6
click at [593, 135] on span at bounding box center [596, 131] width 7 height 9
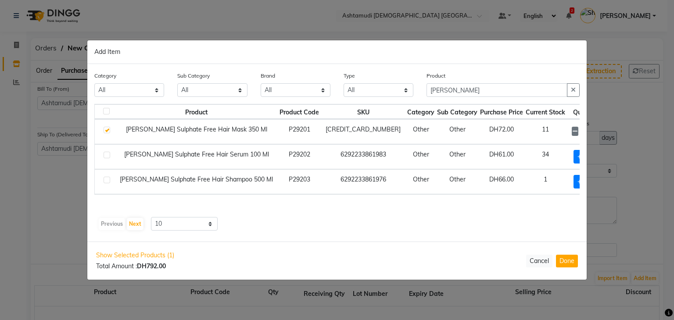
click at [594, 130] on icon at bounding box center [597, 132] width 6 height 6
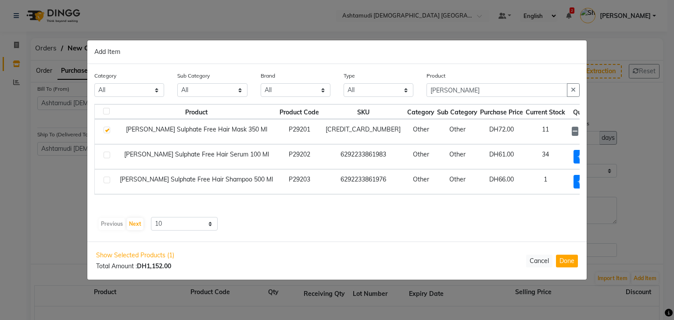
click at [594, 130] on icon at bounding box center [597, 132] width 6 height 6
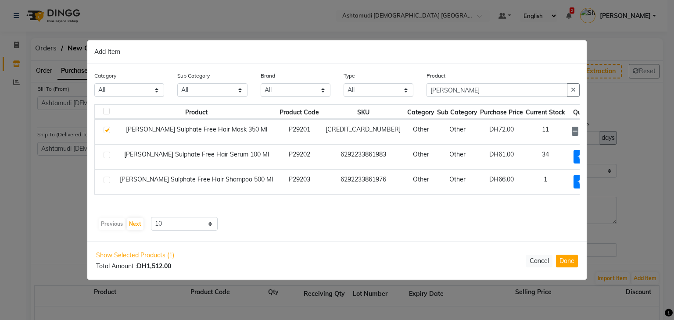
click at [594, 130] on icon at bounding box center [597, 132] width 6 height 6
type input "24"
click at [574, 183] on span "+ Add" at bounding box center [586, 182] width 25 height 14
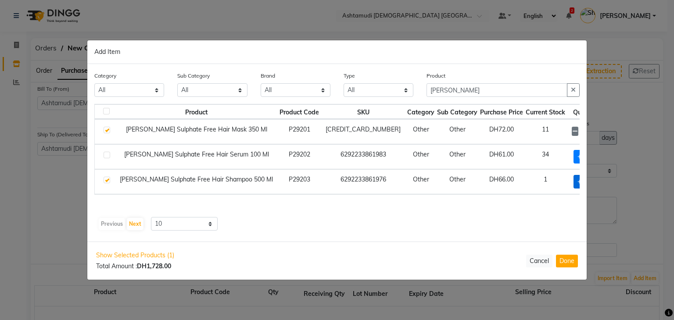
checkbox input "true"
click at [594, 181] on icon at bounding box center [597, 181] width 6 height 6
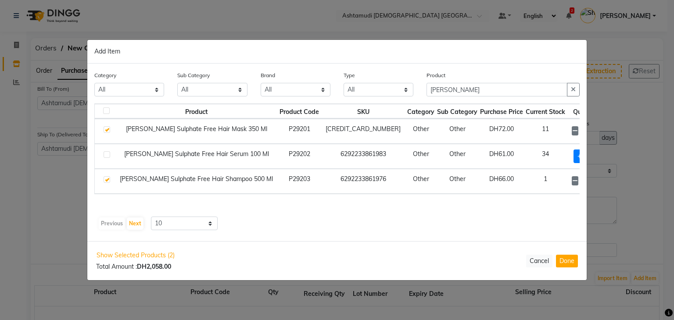
click at [594, 181] on icon at bounding box center [597, 181] width 6 height 6
click at [594, 181] on icon at bounding box center [597, 182] width 6 height 6
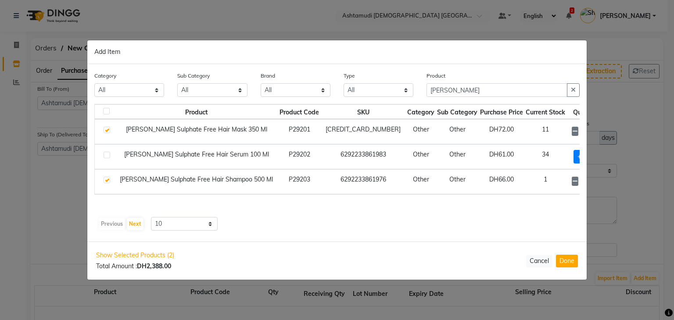
click at [594, 181] on icon at bounding box center [597, 182] width 6 height 6
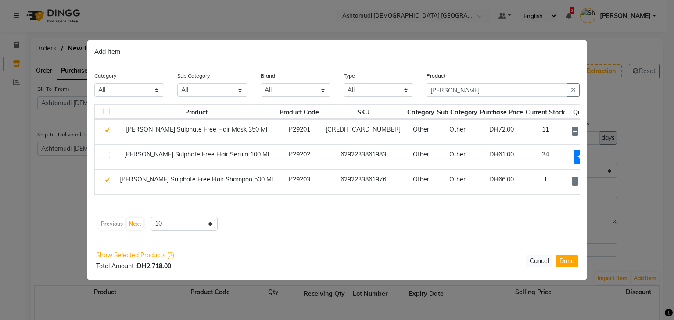
click at [594, 181] on icon at bounding box center [597, 182] width 6 height 6
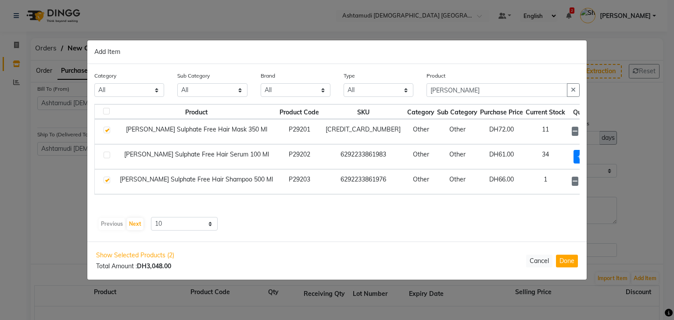
click at [594, 181] on icon at bounding box center [597, 182] width 6 height 6
click at [594, 183] on icon at bounding box center [597, 182] width 6 height 6
type input "24"
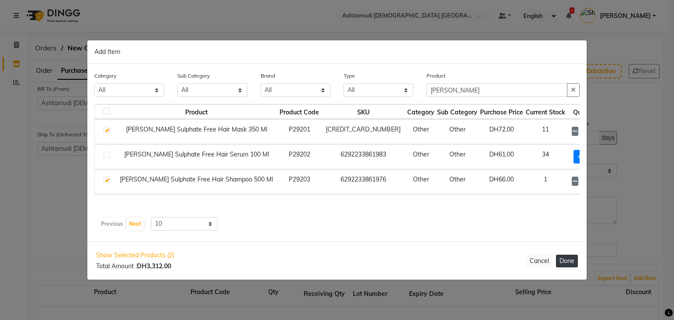
click at [563, 258] on button "Done" at bounding box center [567, 261] width 22 height 13
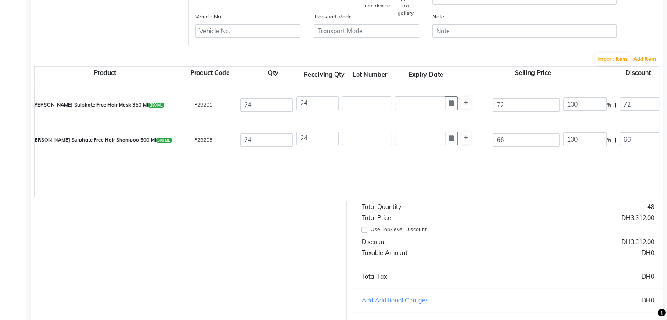
scroll to position [311, 0]
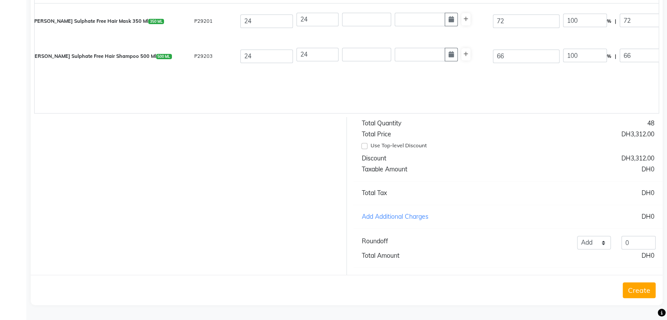
click at [643, 288] on button "Create" at bounding box center [639, 291] width 33 height 16
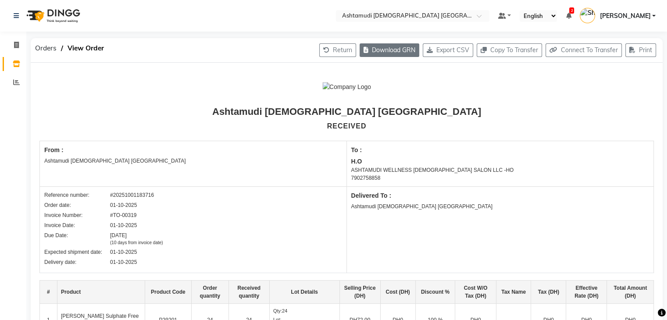
click at [400, 50] on button "Download GRN" at bounding box center [390, 50] width 60 height 14
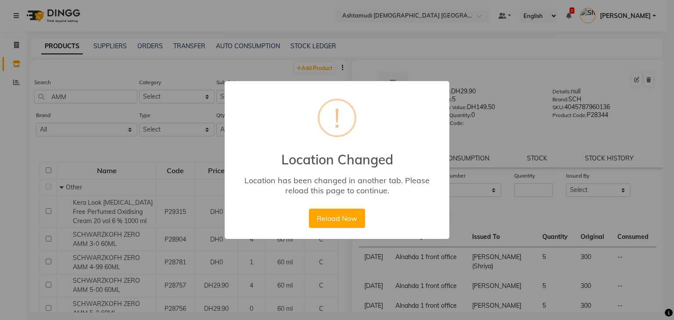
select select
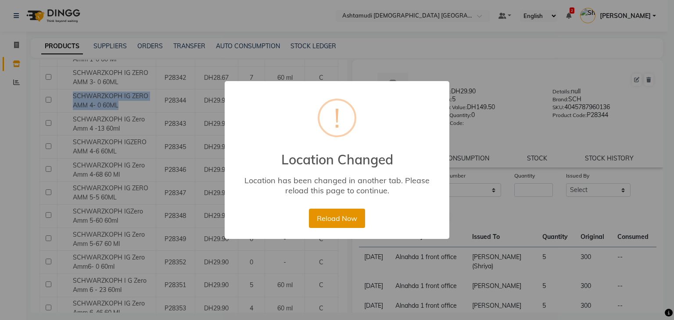
click at [334, 215] on button "Reload Now" at bounding box center [337, 218] width 56 height 19
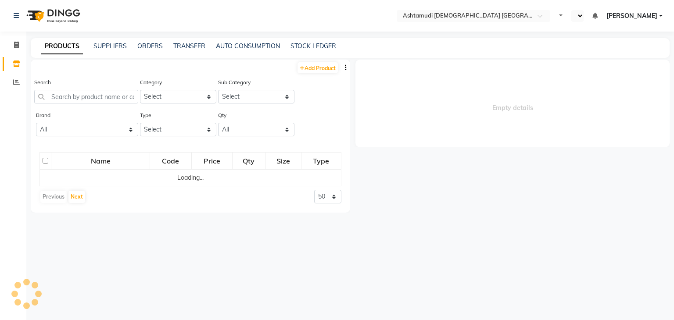
select select "en"
select select
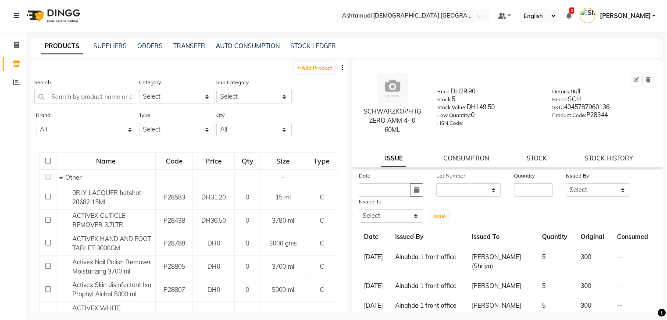
click at [370, 12] on input "text" at bounding box center [404, 16] width 127 height 9
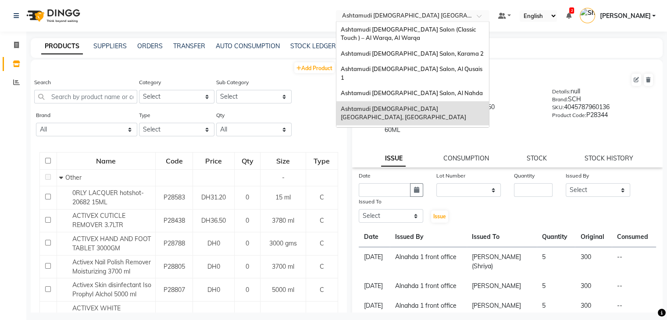
click at [428, 15] on input "text" at bounding box center [404, 16] width 127 height 9
click at [406, 66] on span "Ashtamudi [DEMOGRAPHIC_DATA] Salon, Al Qusais 1" at bounding box center [412, 73] width 143 height 16
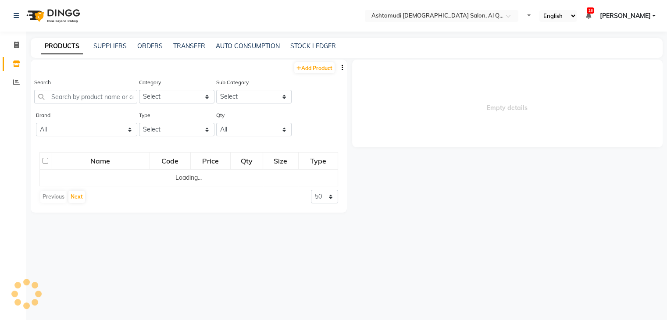
select select "en"
